Goal: Task Accomplishment & Management: Check status

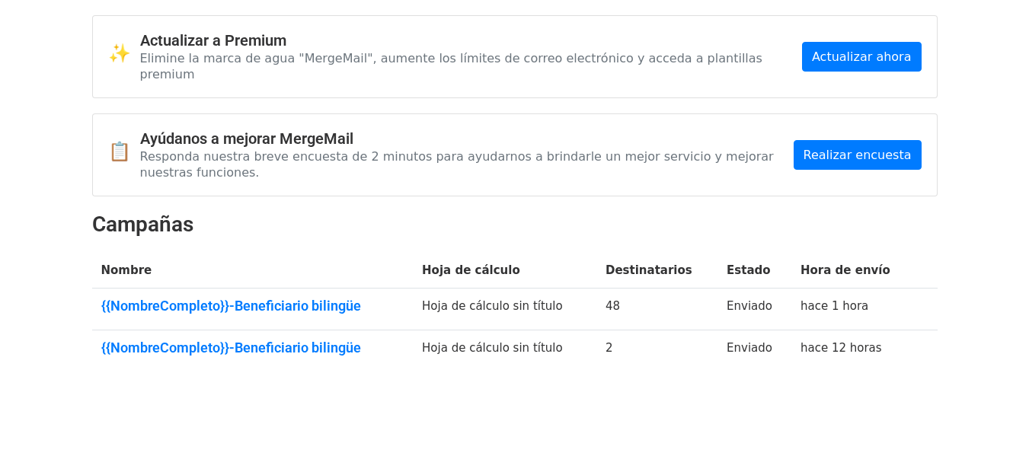
scroll to position [74, 0]
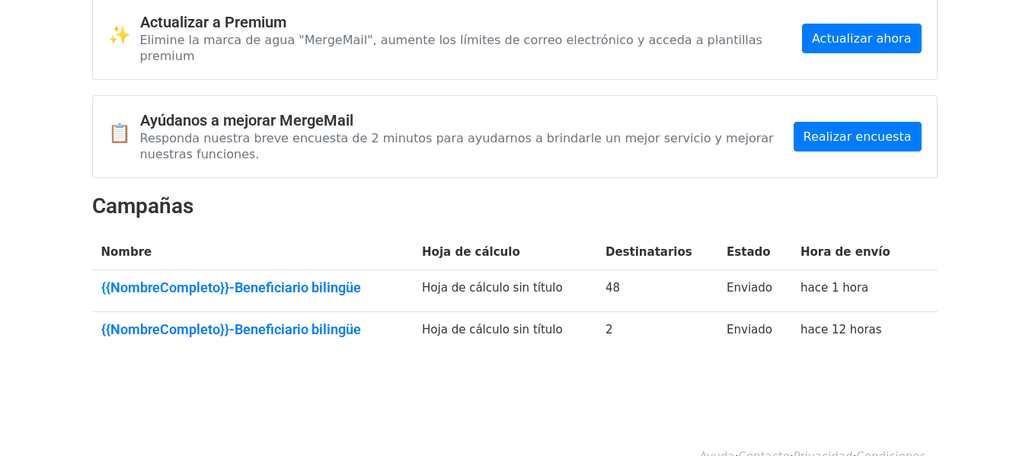
click at [401, 270] on td "{{NombreCompleto}}-Beneficiario bilingüe" at bounding box center [252, 291] width 321 height 42
click at [327, 279] on font "{{NombreCompleto}}-Beneficiario bilingüe" at bounding box center [231, 287] width 260 height 16
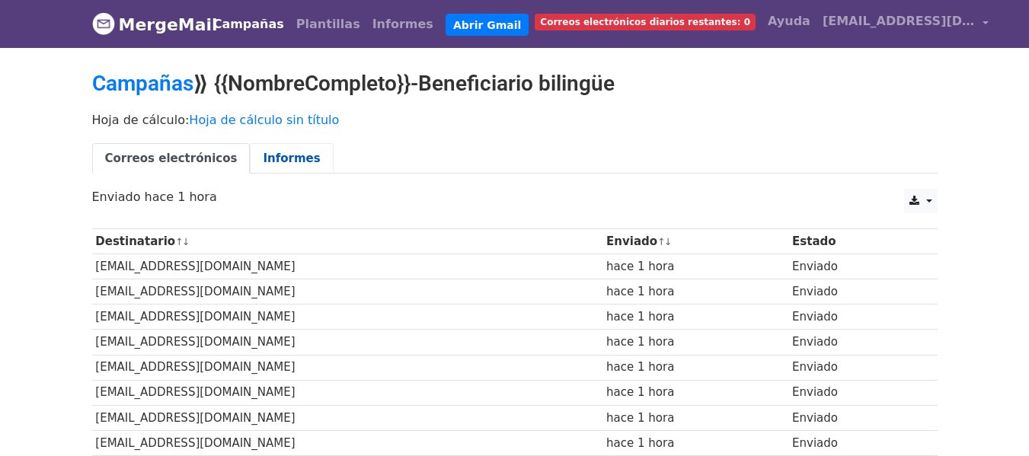
click at [278, 148] on link "Informes" at bounding box center [291, 158] width 83 height 31
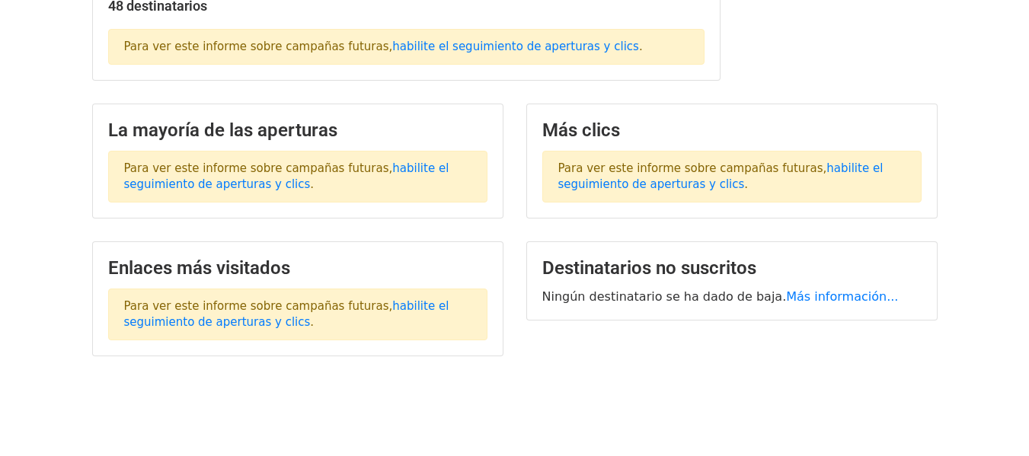
scroll to position [274, 0]
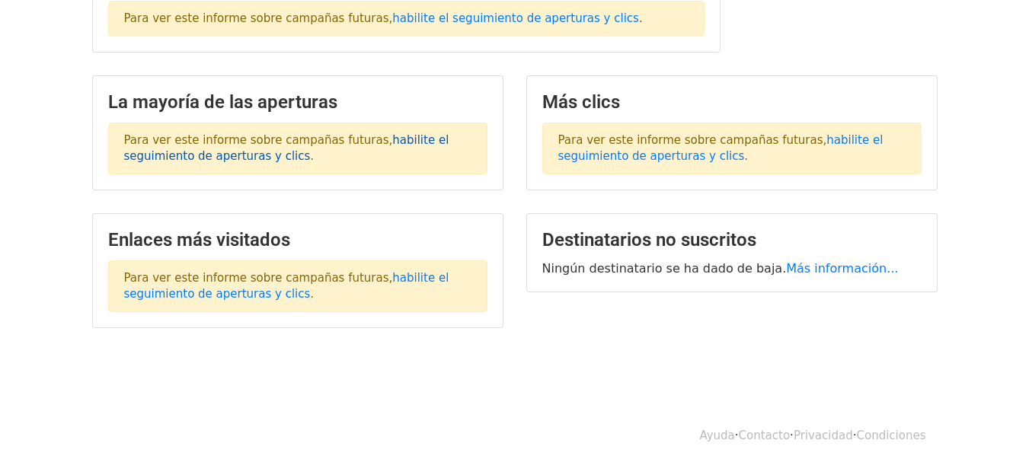
click at [405, 142] on font "habilite el seguimiento de aperturas y clics" at bounding box center [286, 148] width 325 height 30
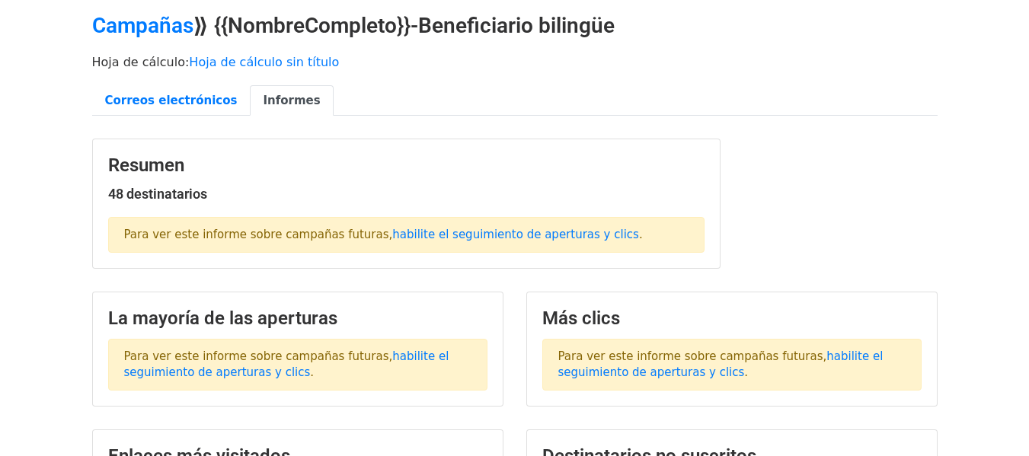
scroll to position [40, 0]
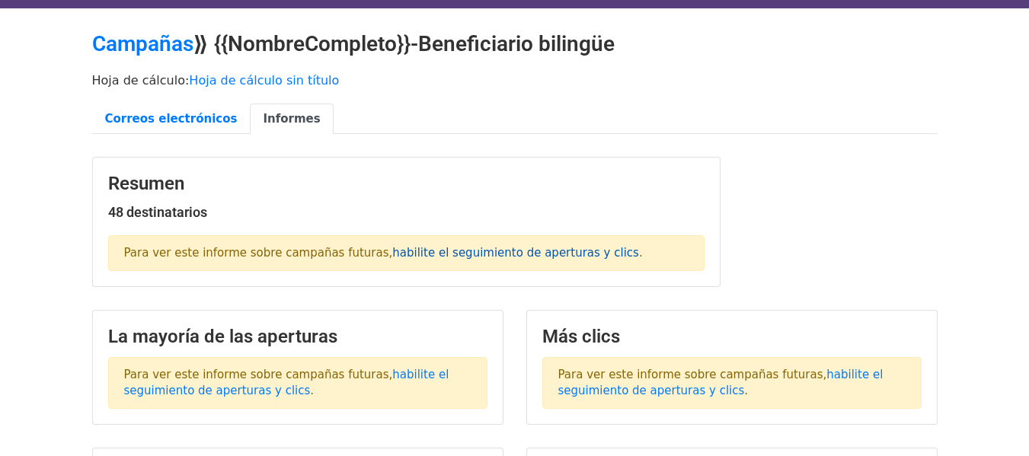
click at [480, 254] on font "habilite el seguimiento de aperturas y clics" at bounding box center [515, 253] width 247 height 14
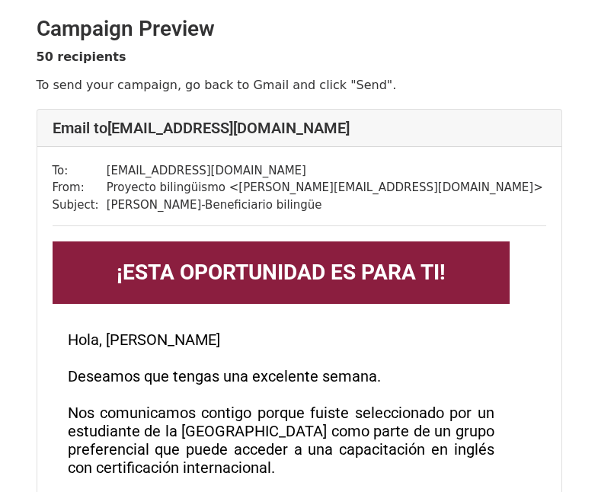
click at [557, 259] on div "To: aisuarezs@unal.edu.co From: Proyecto bilingüismo < saragallego@proyectobili…" at bounding box center [299, 475] width 524 height 656
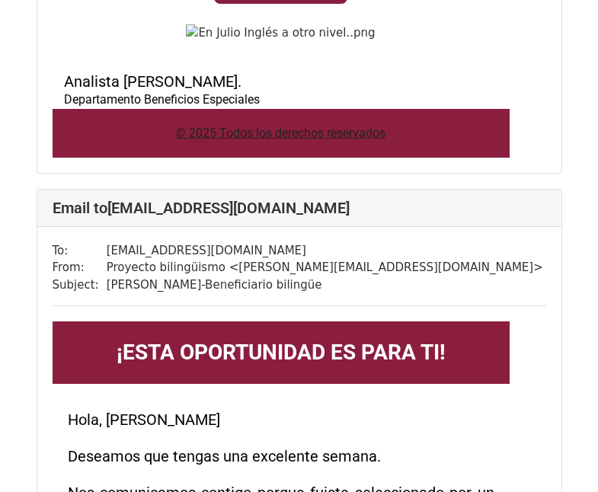
scroll to position [1340, 0]
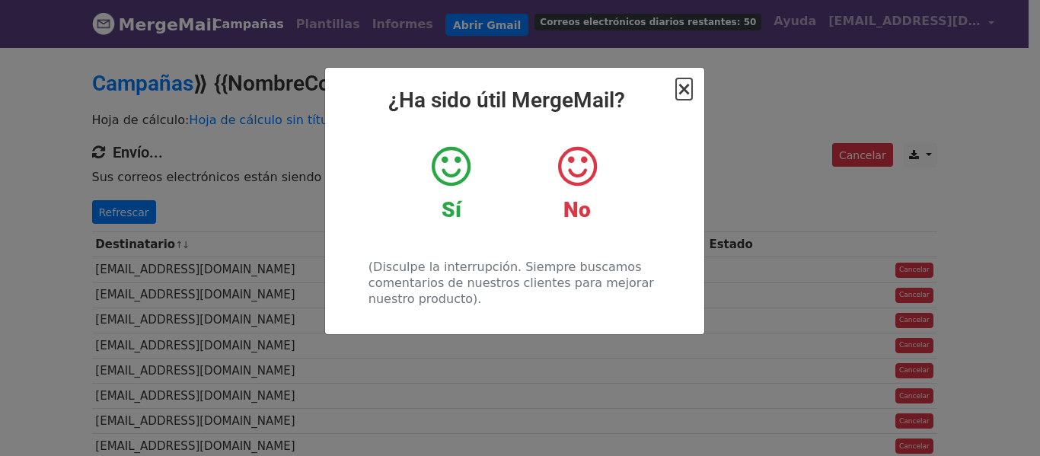
click at [683, 86] on font "×" at bounding box center [683, 88] width 15 height 21
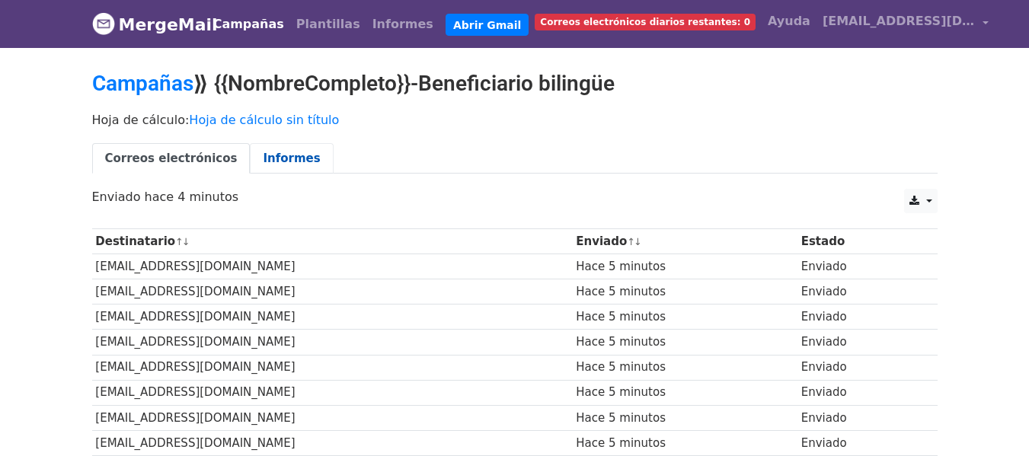
click at [273, 153] on font "Informes" at bounding box center [291, 159] width 57 height 14
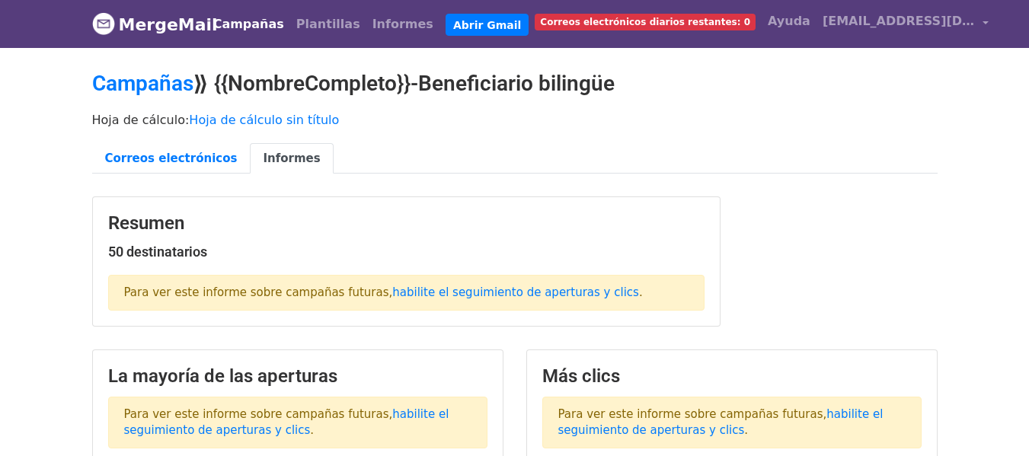
click at [263, 152] on font "Informes" at bounding box center [291, 159] width 57 height 14
